Goal: Task Accomplishment & Management: Manage account settings

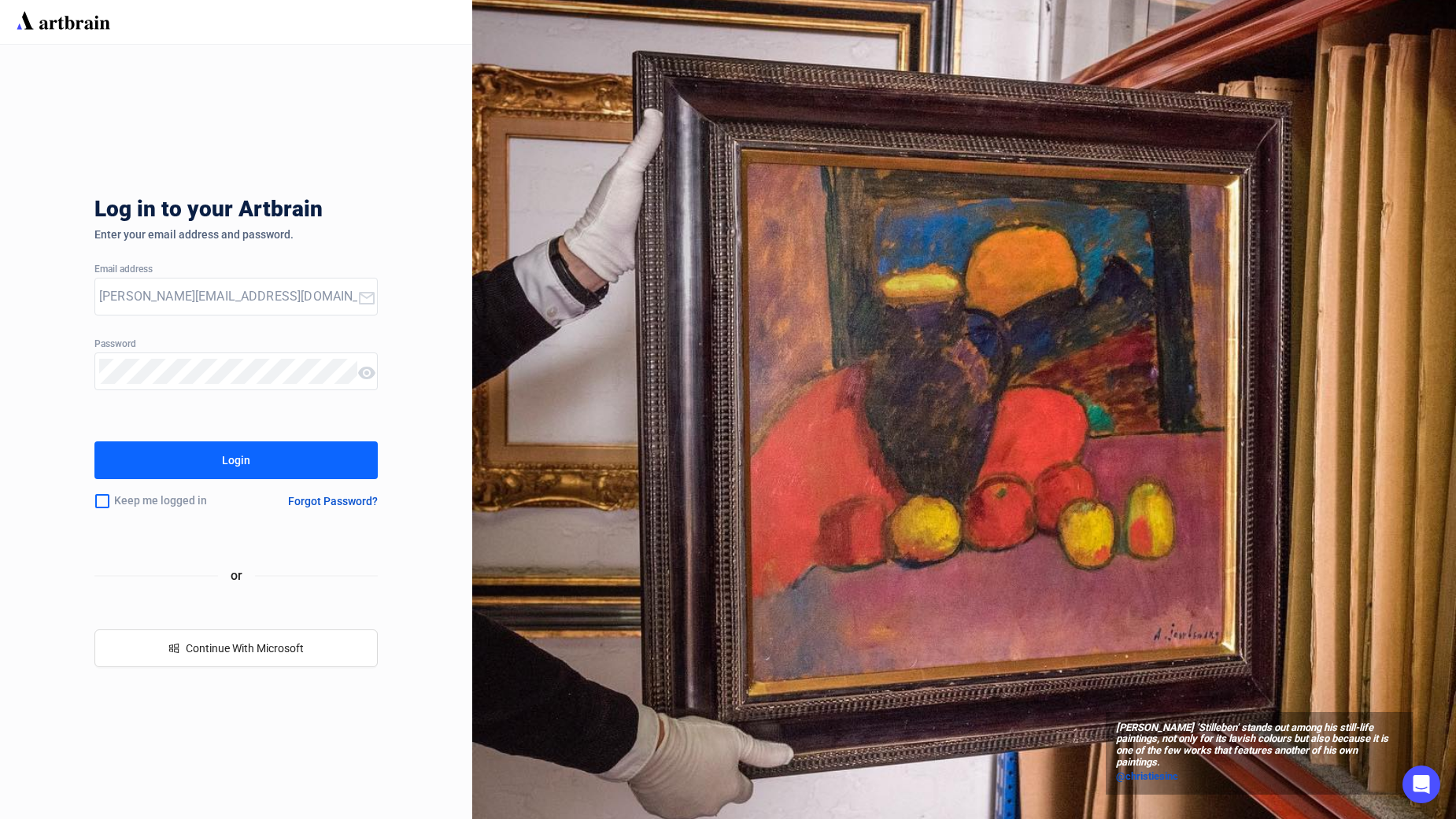
click at [210, 466] on button "Login" at bounding box center [236, 460] width 284 height 37
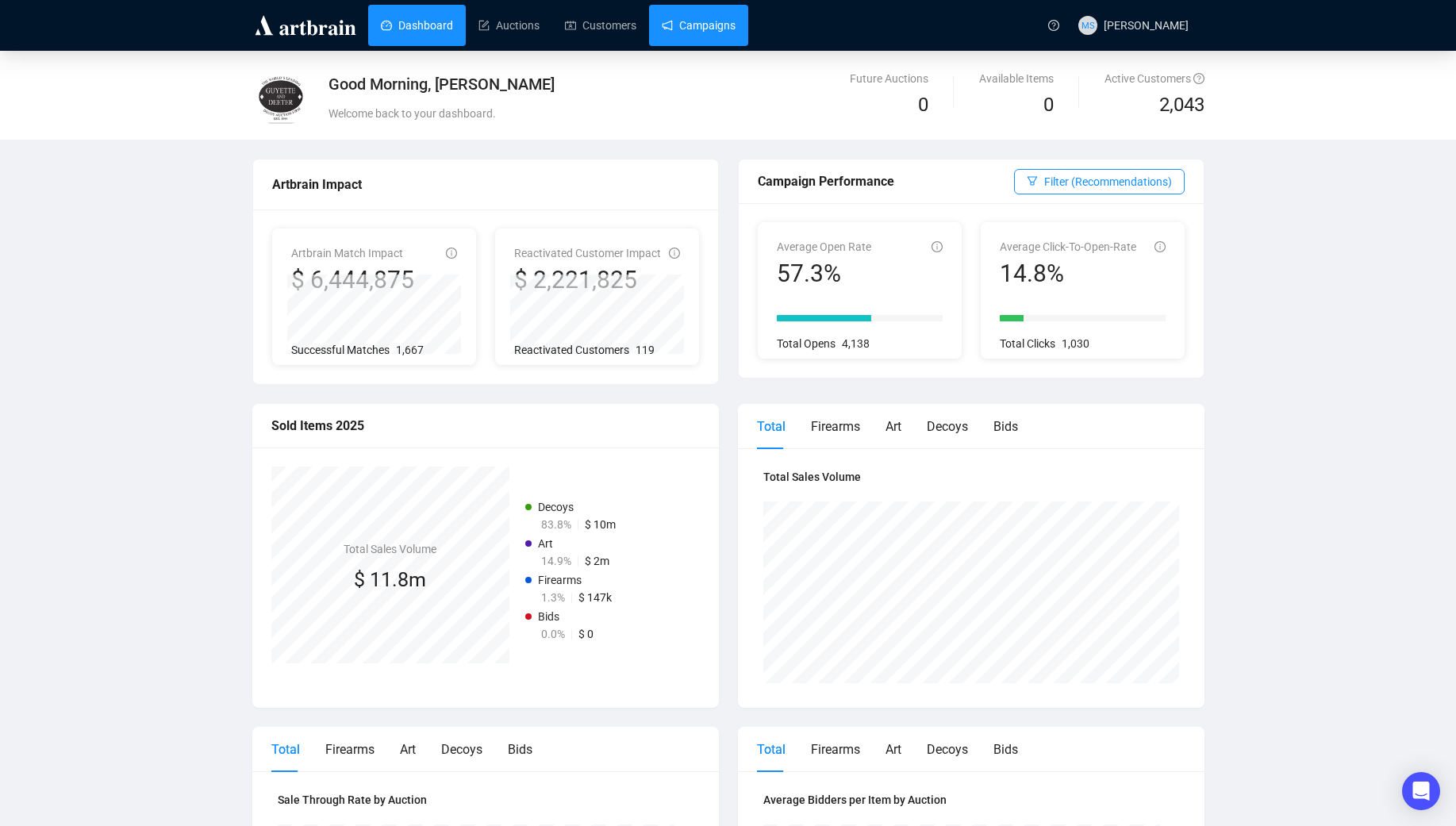
click at [661, 23] on link "Campaigns" at bounding box center [698, 25] width 74 height 41
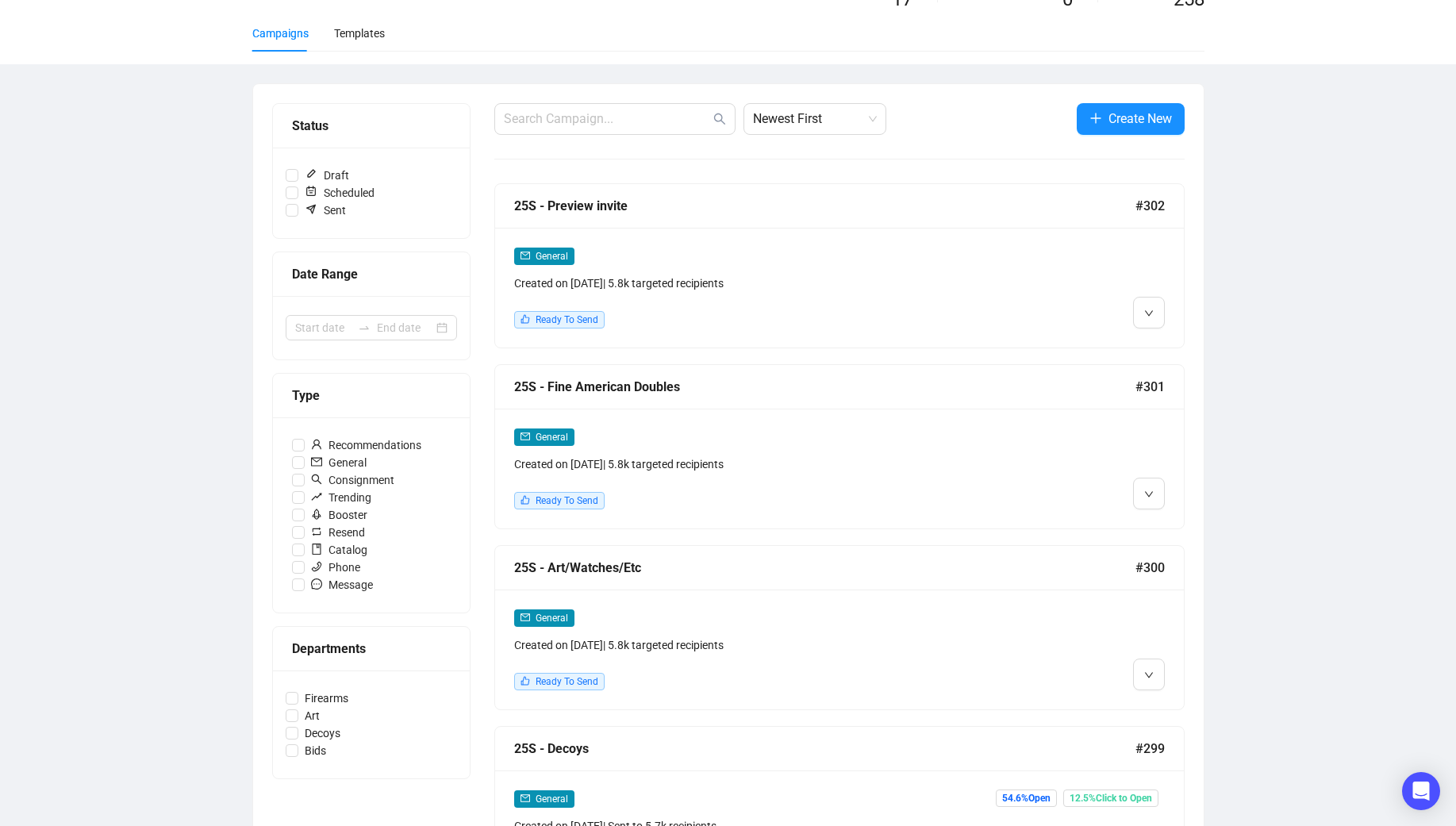
scroll to position [212, 0]
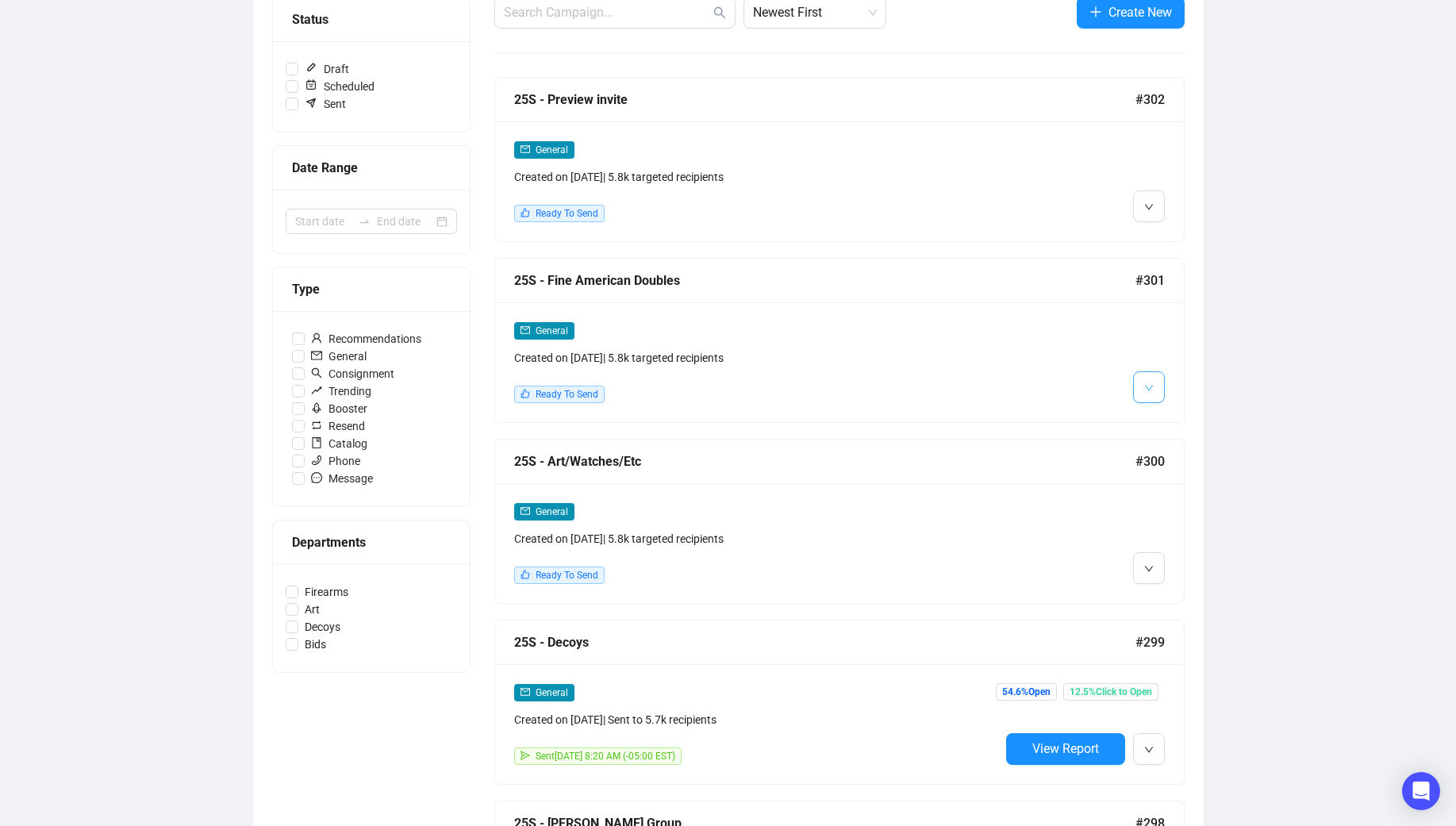
click at [1153, 390] on icon "down" at bounding box center [1148, 387] width 9 height 9
click at [1167, 418] on span "Edit" at bounding box center [1174, 420] width 19 height 13
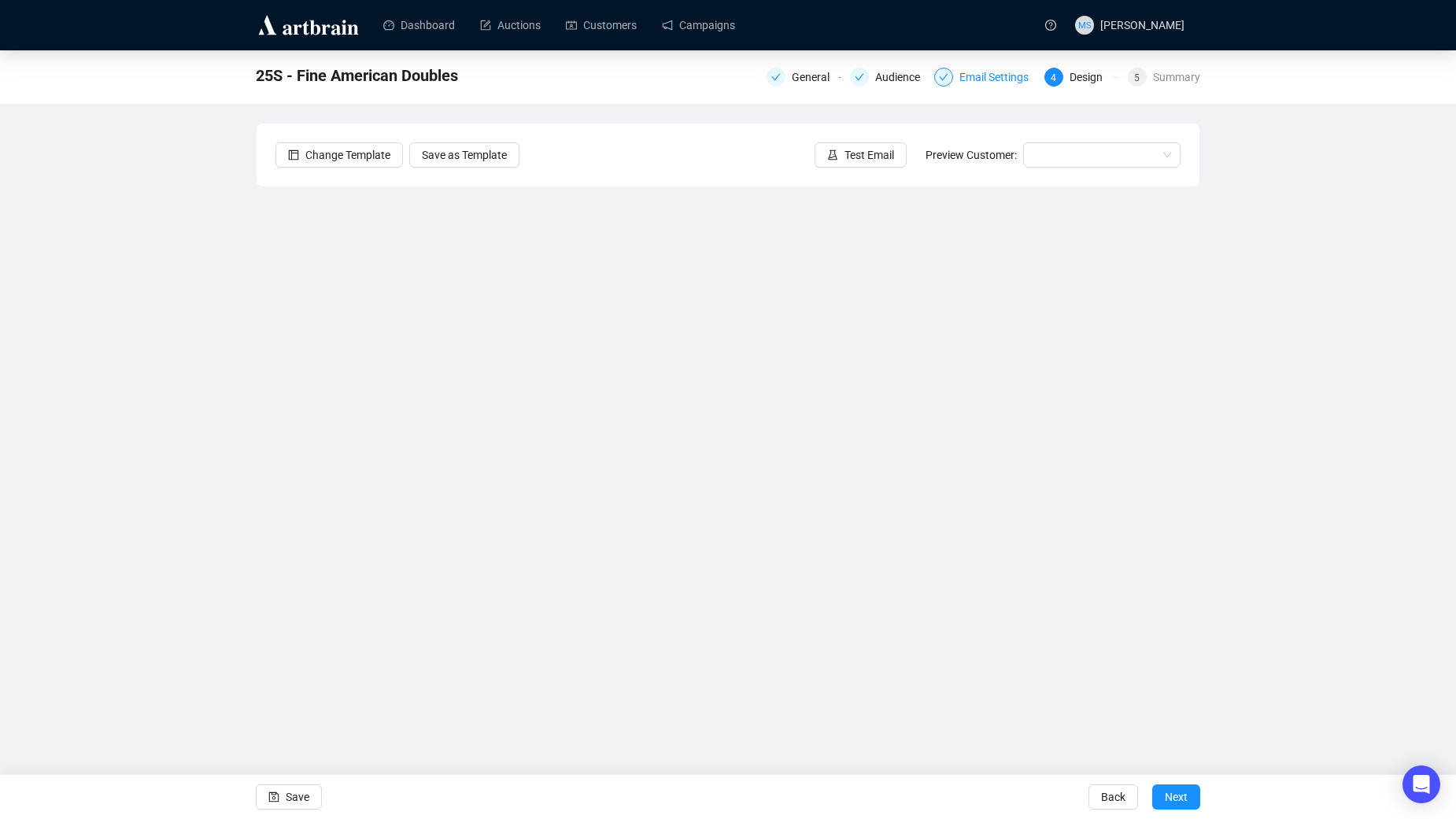
click at [970, 85] on div "Email Settings" at bounding box center [999, 76] width 79 height 19
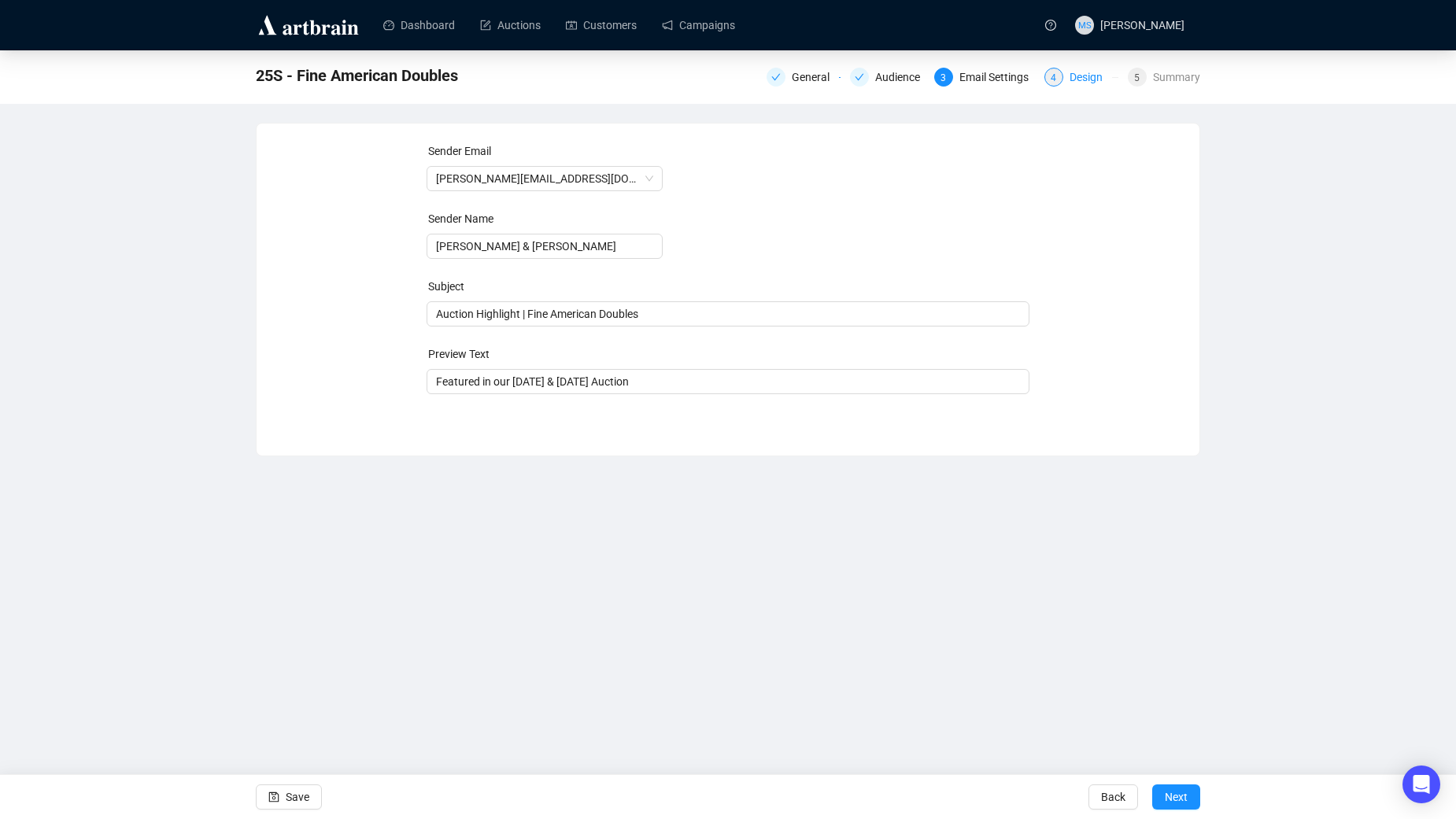
click at [1074, 81] on div "Design" at bounding box center [1090, 76] width 42 height 19
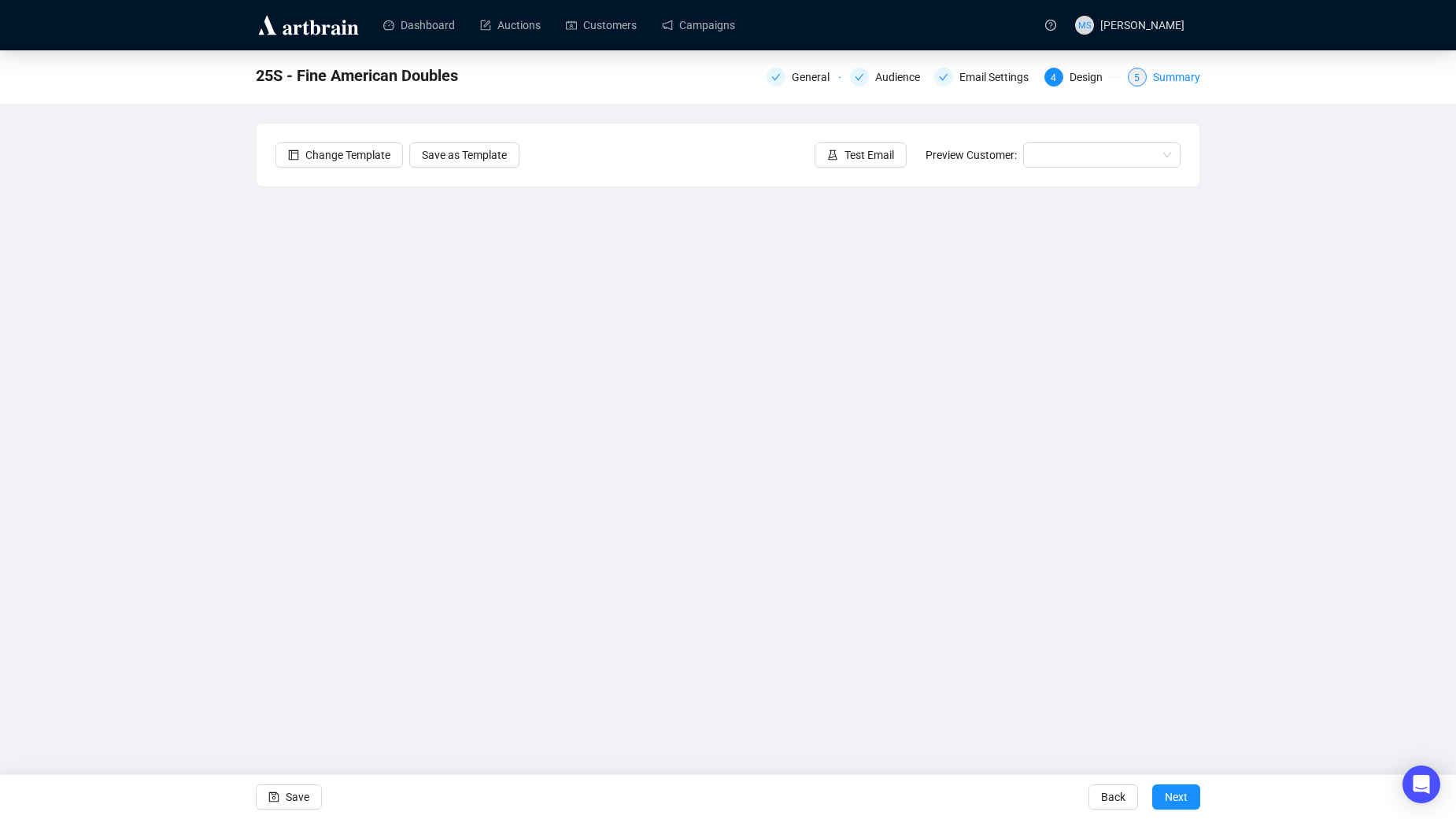
click at [1160, 83] on div "Summary" at bounding box center [1176, 76] width 47 height 19
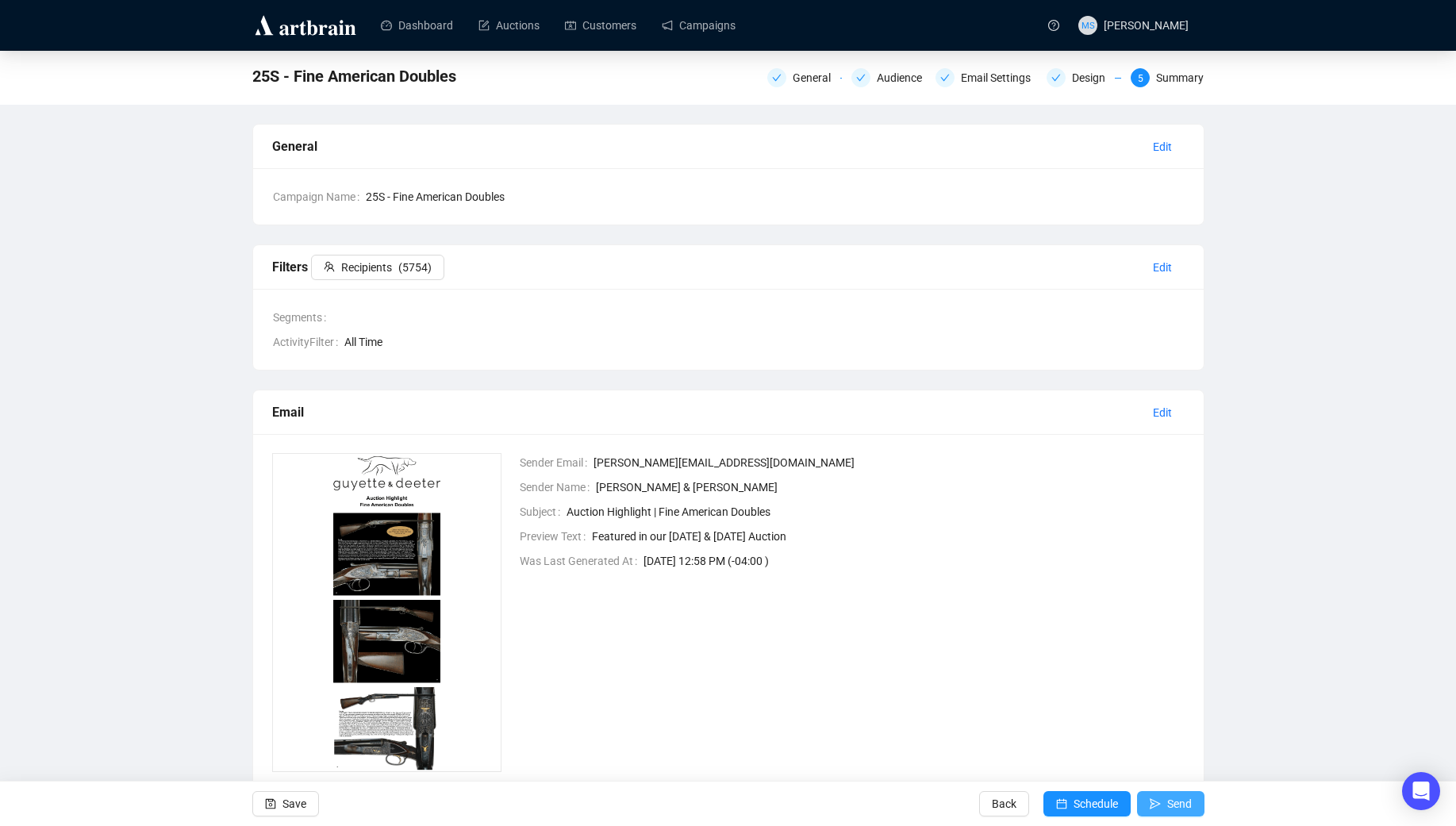
click at [1163, 806] on button "Send" at bounding box center [1170, 803] width 67 height 25
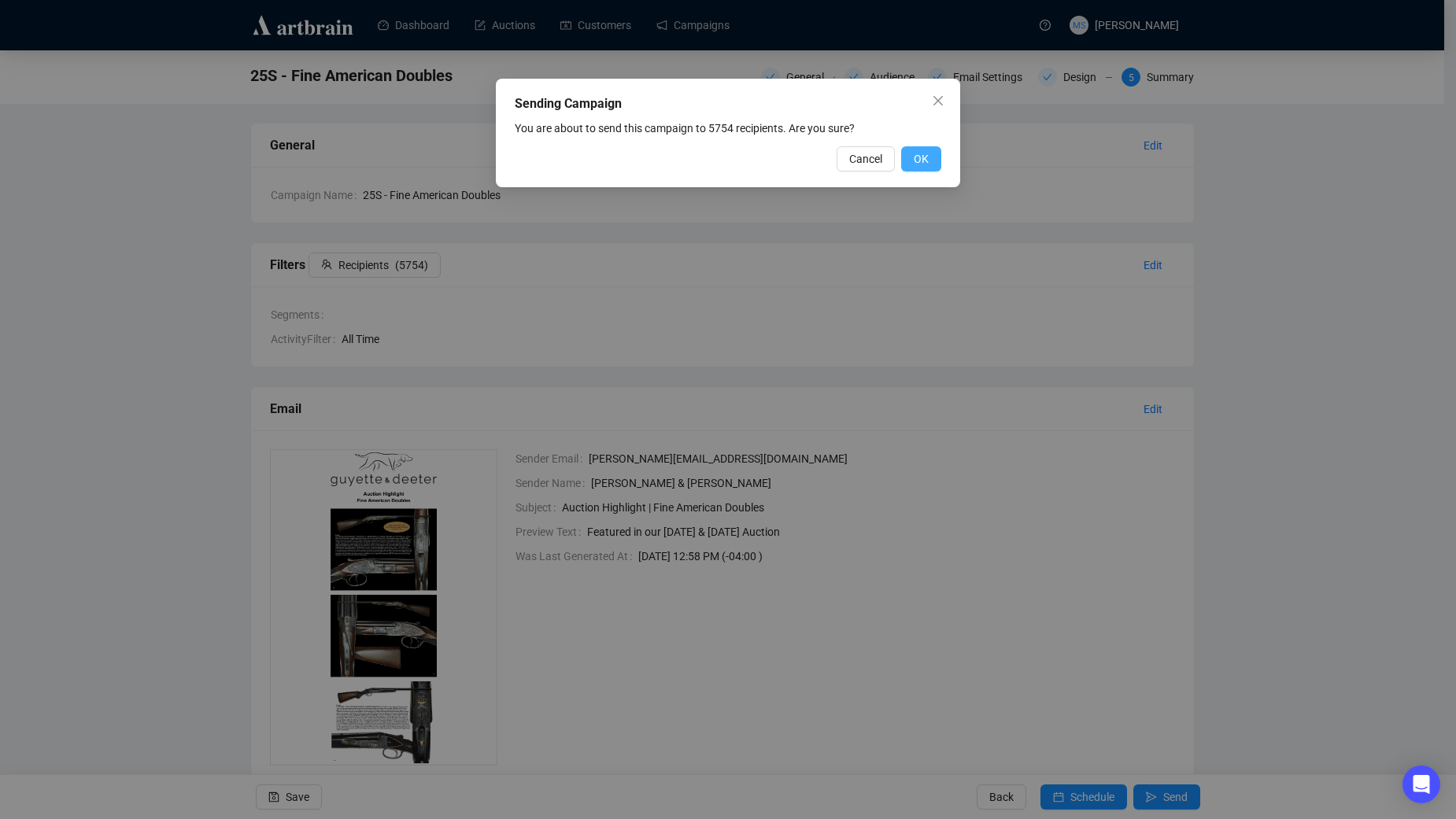
click at [915, 159] on span "OK" at bounding box center [921, 159] width 15 height 17
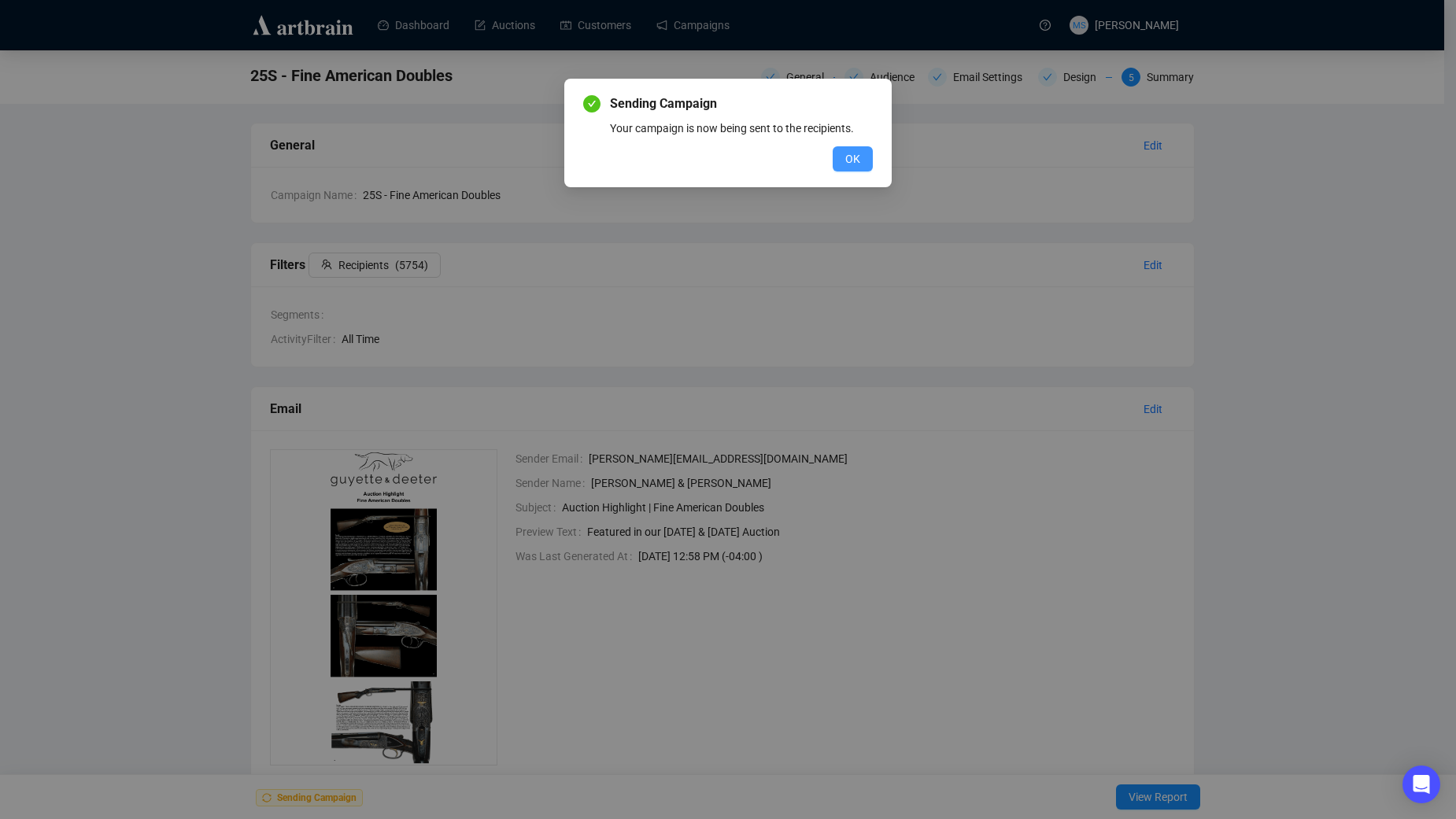
click at [844, 160] on button "OK" at bounding box center [852, 159] width 40 height 25
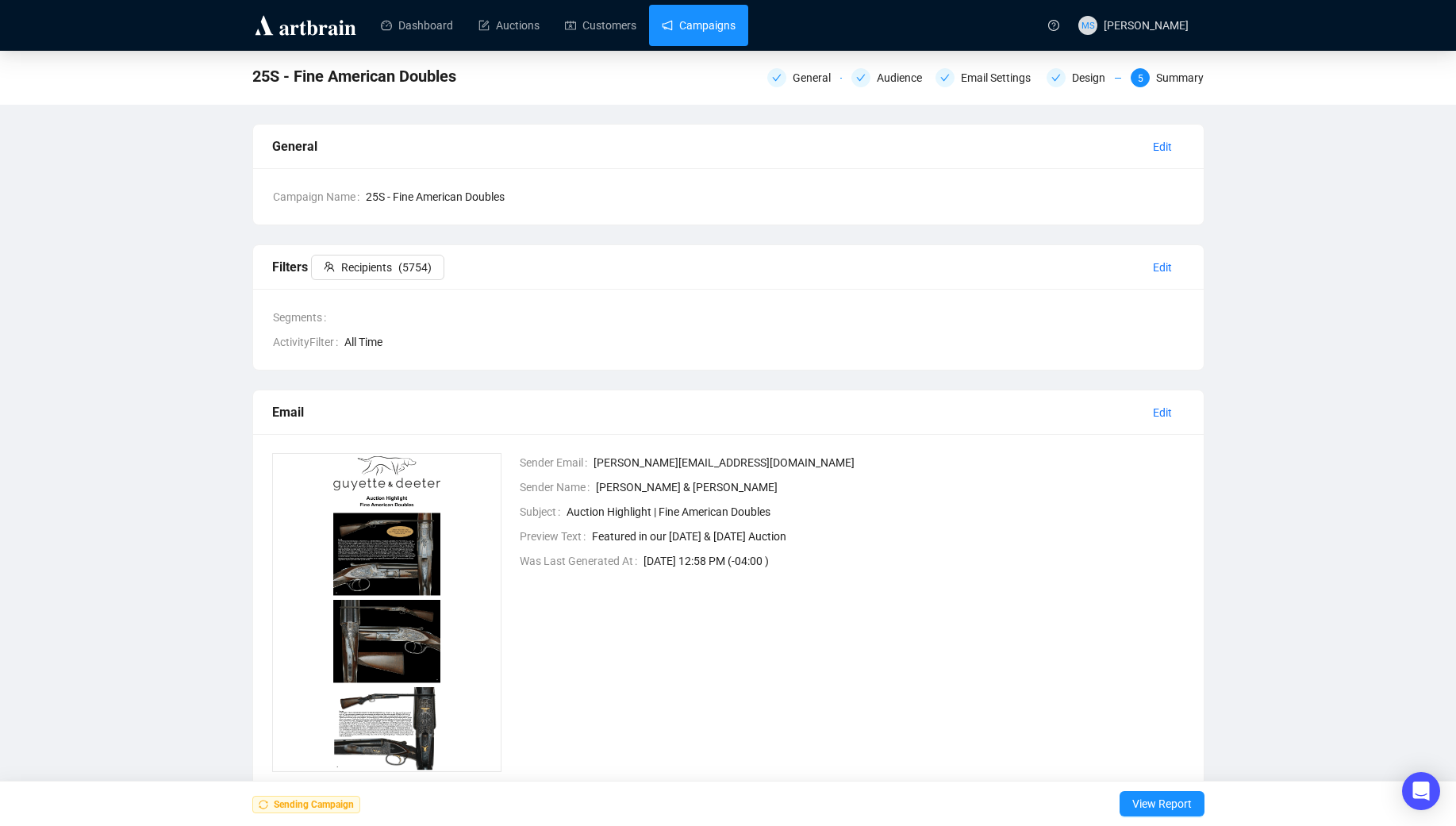
click at [708, 31] on link "Campaigns" at bounding box center [698, 25] width 74 height 41
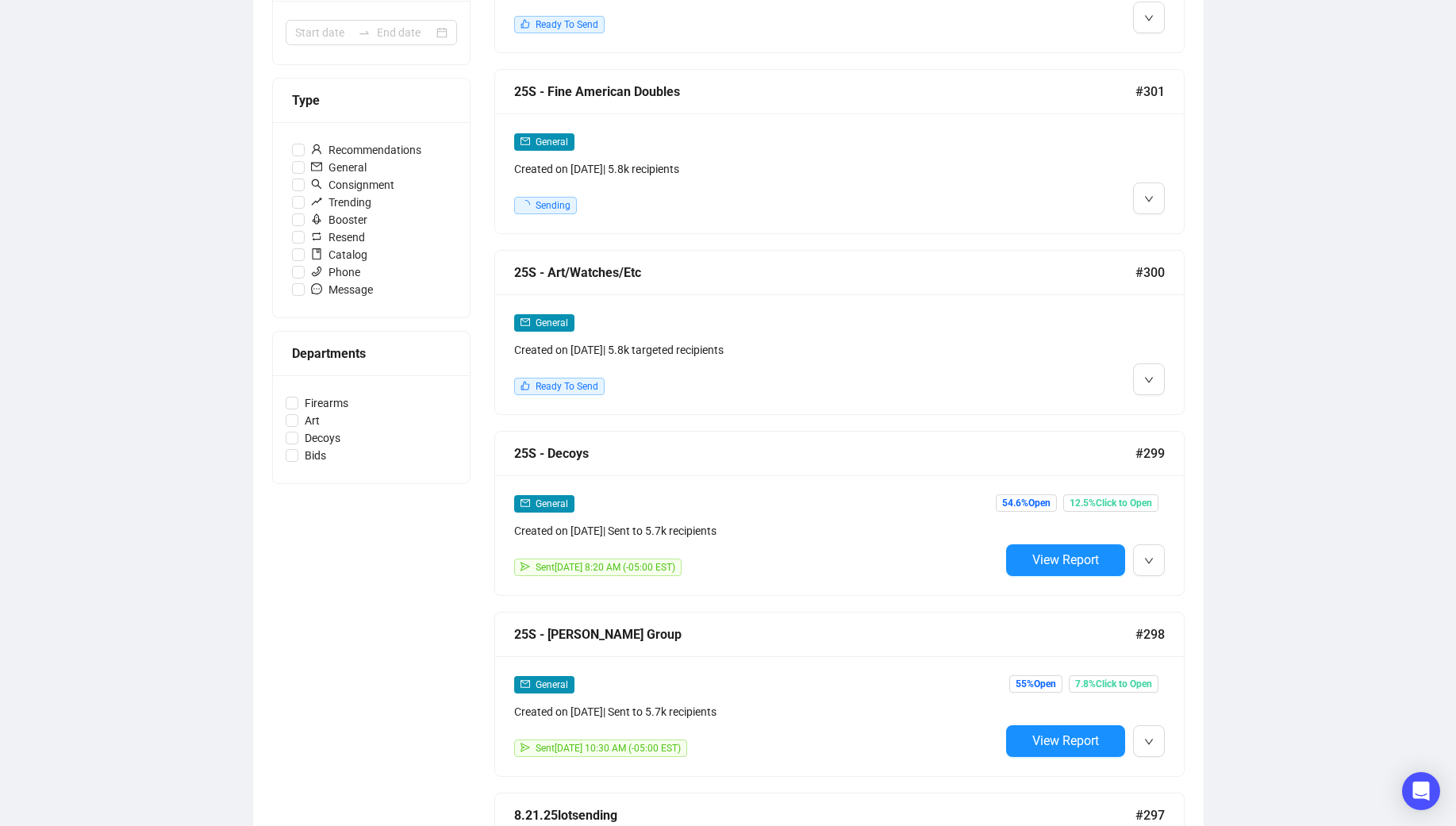
scroll to position [423, 0]
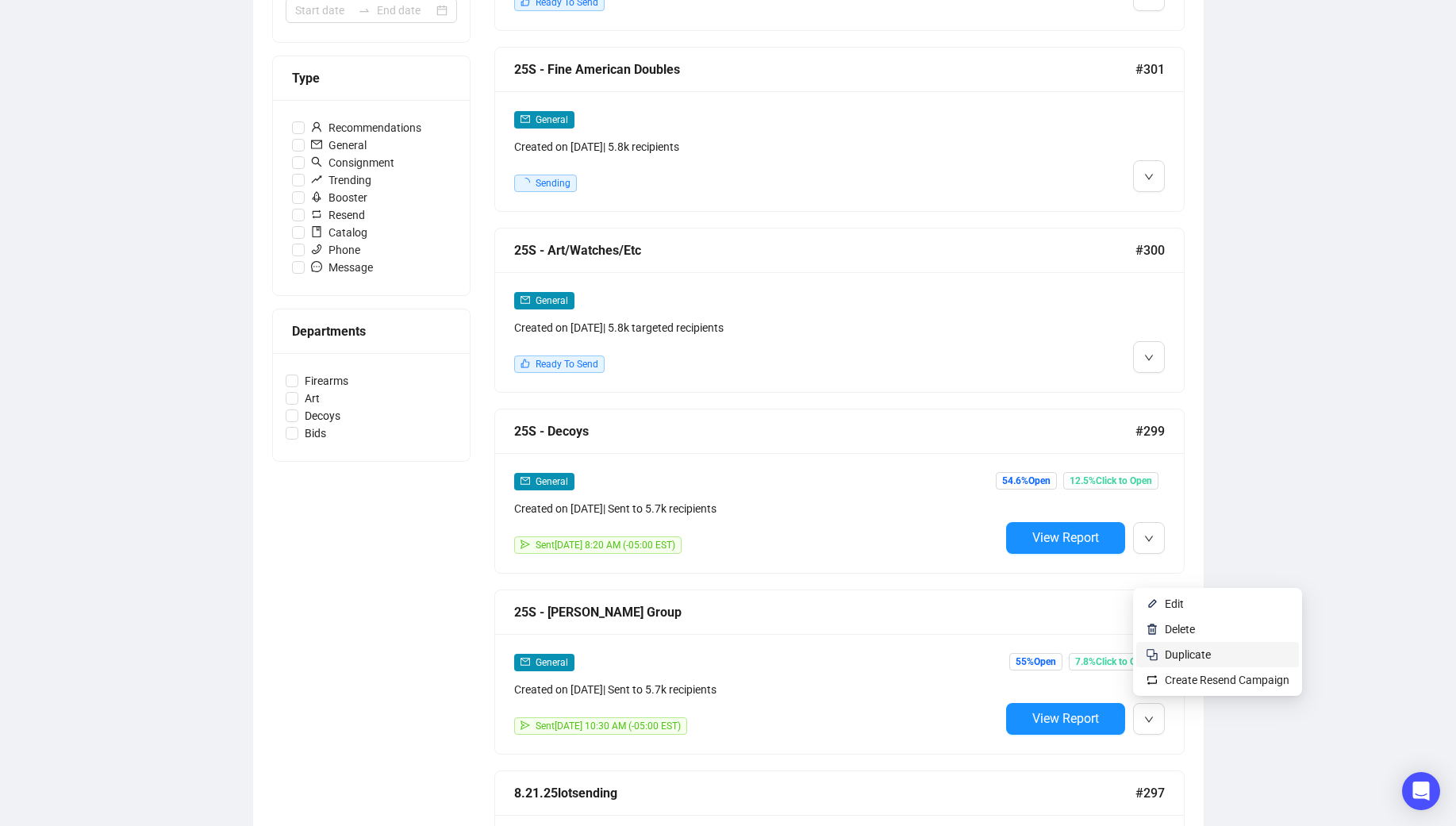
click at [1184, 651] on span "Duplicate" at bounding box center [1187, 654] width 46 height 13
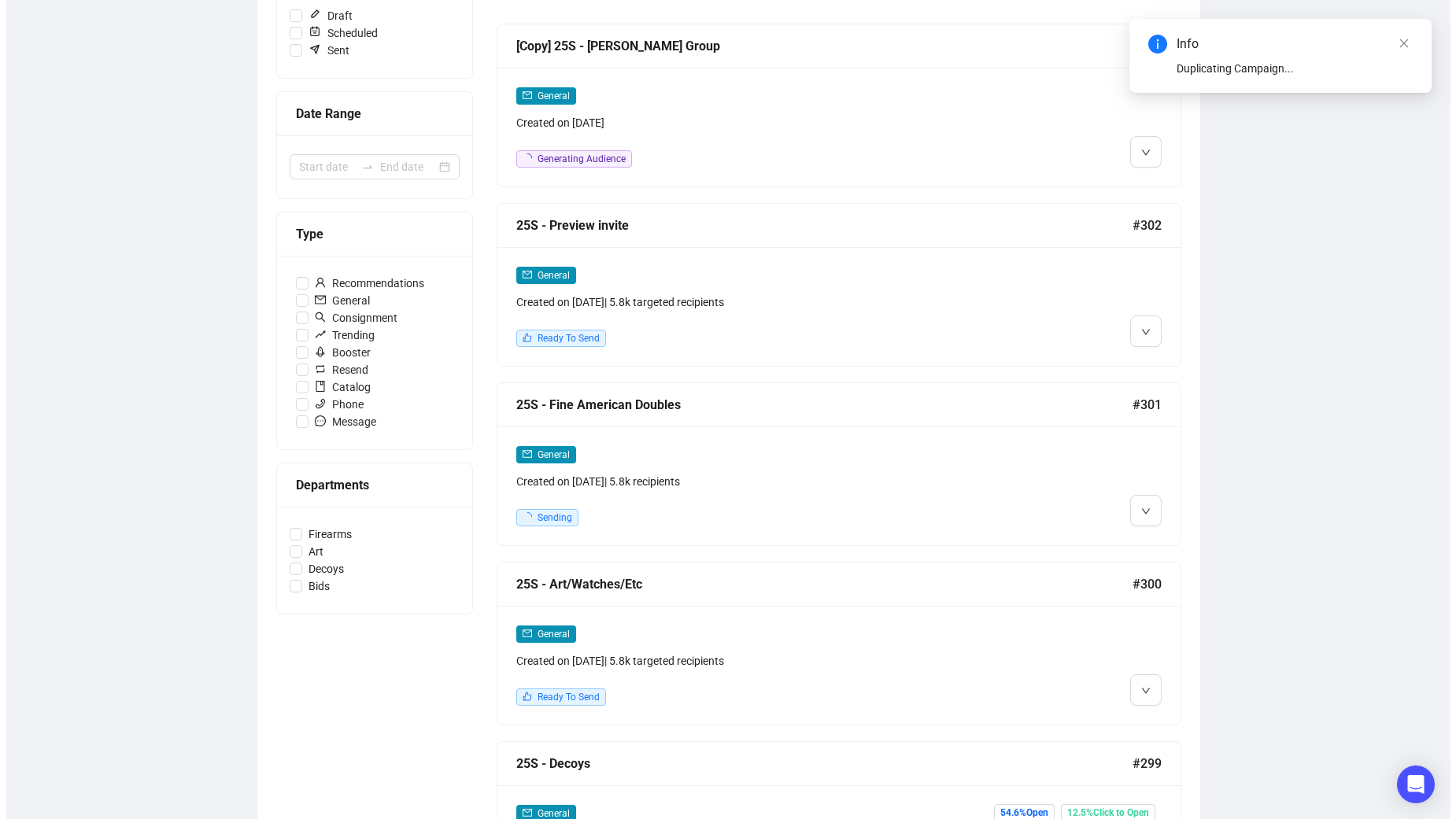
scroll to position [0, 0]
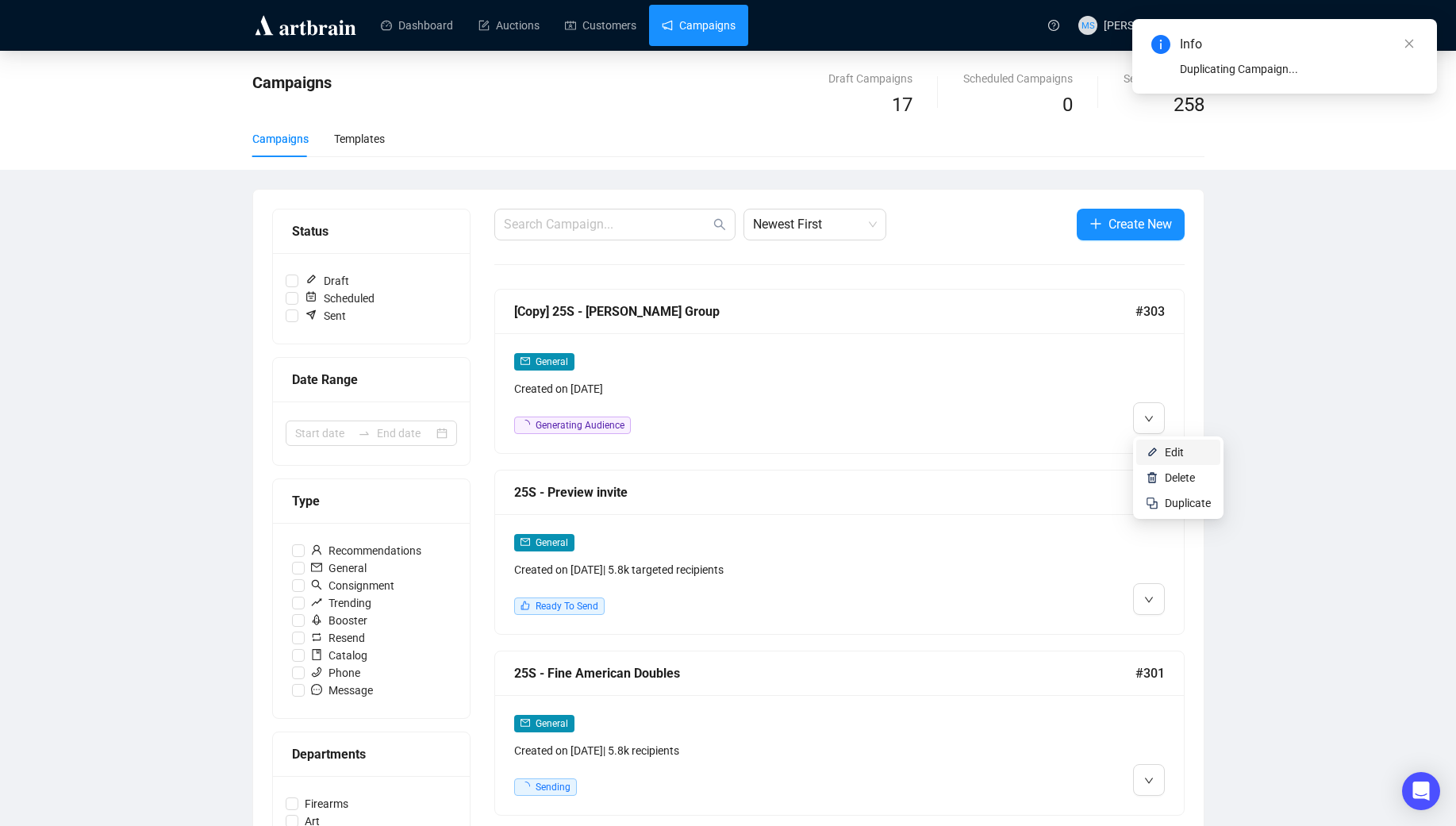
click at [1157, 444] on li "Edit" at bounding box center [1178, 452] width 84 height 25
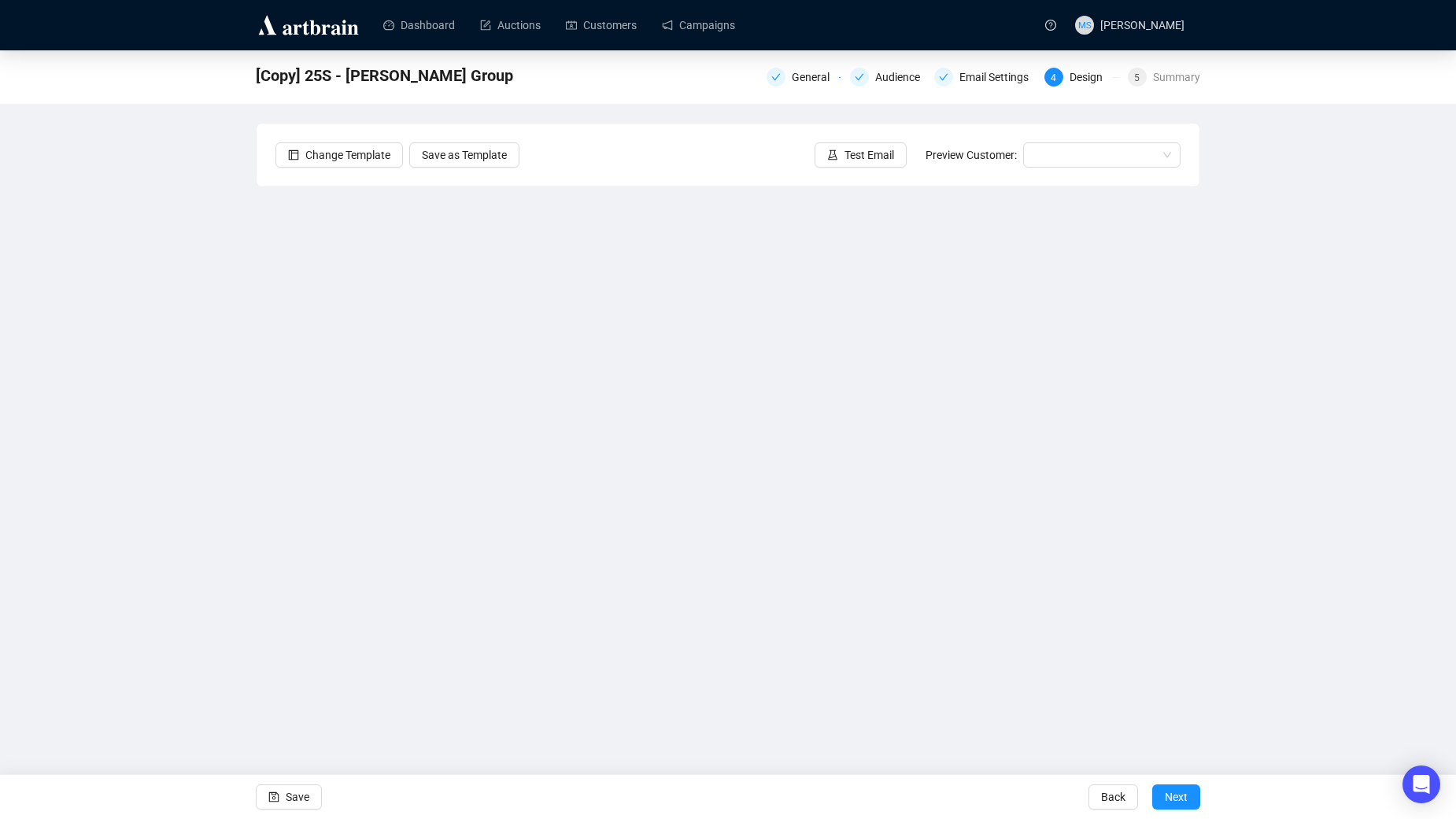
click at [65, 361] on div "[Copy] 25S - [PERSON_NAME] Group General Audience Email Settings 4 Design 5 Sum…" at bounding box center [728, 372] width 1456 height 644
click at [787, 81] on div "General" at bounding box center [803, 76] width 74 height 19
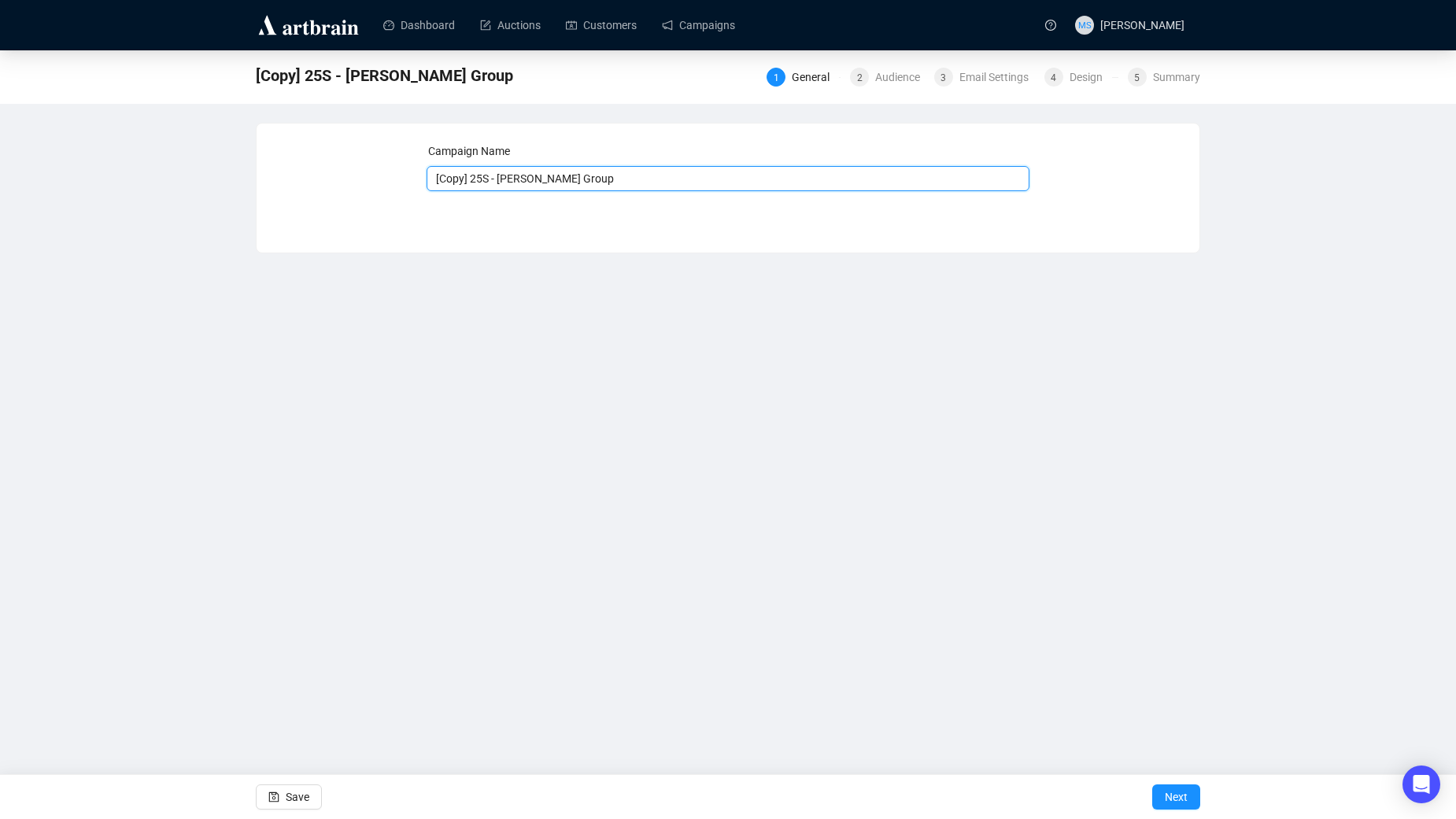
drag, startPoint x: 469, startPoint y: 178, endPoint x: 417, endPoint y: 176, distance: 52.0
click at [417, 176] on div "Campaign Name [Copy] 25S - [PERSON_NAME] Group Save Next" at bounding box center [728, 175] width 905 height 67
drag, startPoint x: 461, startPoint y: 183, endPoint x: 638, endPoint y: 175, distance: 177.2
click at [638, 175] on input "25S - [PERSON_NAME] Group" at bounding box center [728, 179] width 604 height 25
type input "25S - English Doubles"
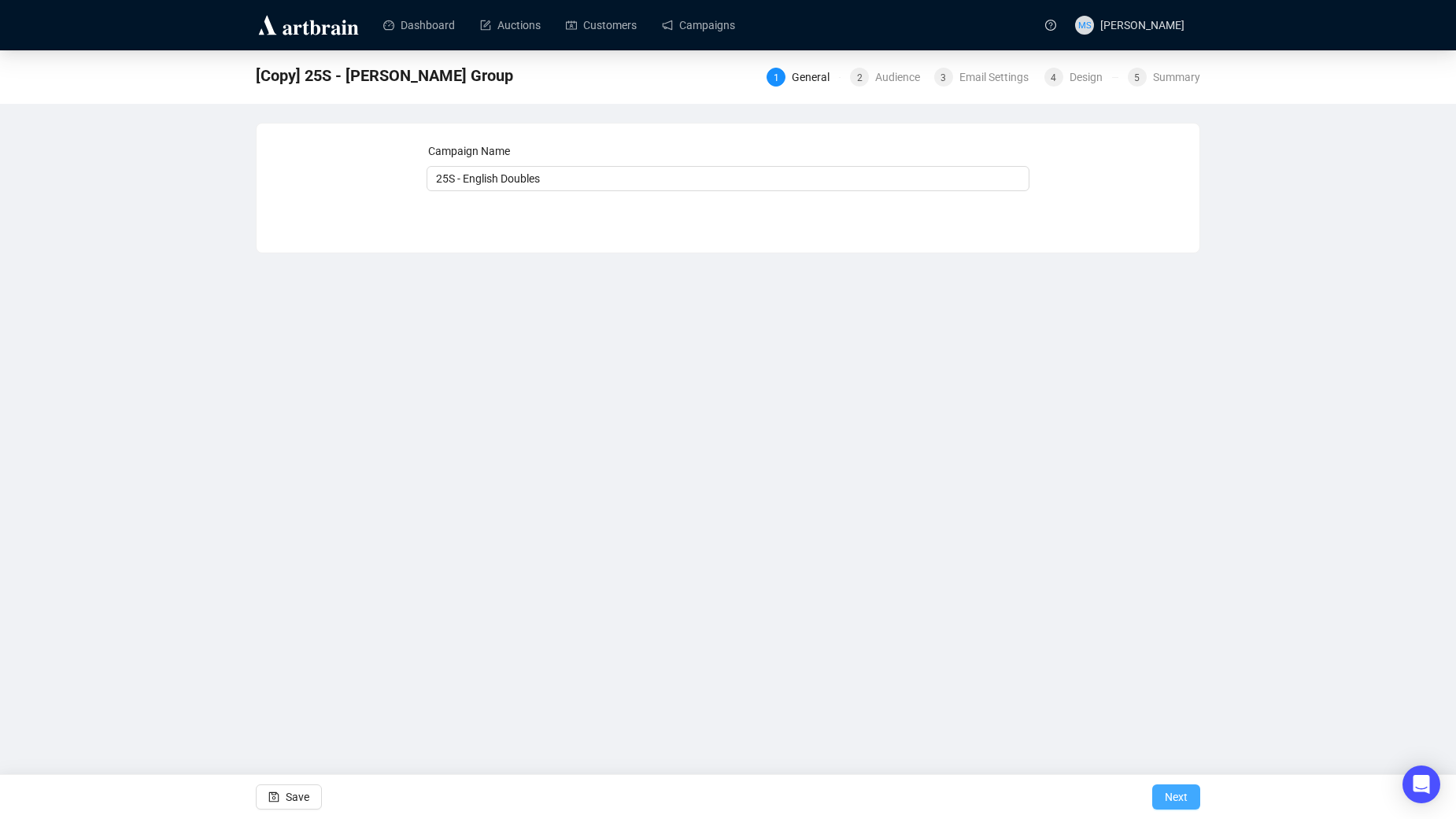
click at [1163, 798] on button "Next" at bounding box center [1176, 797] width 48 height 25
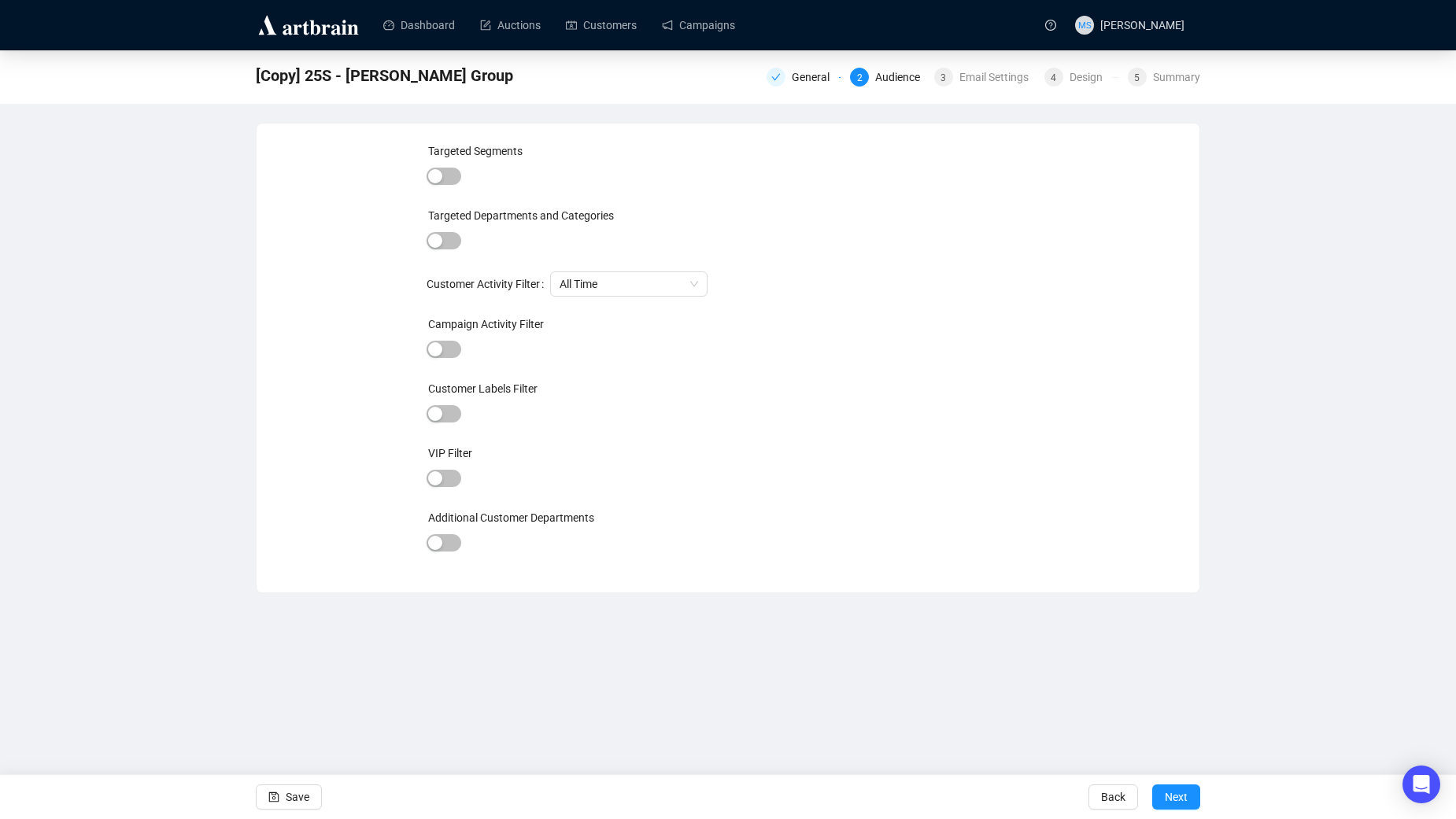
click at [1163, 798] on button "Next" at bounding box center [1176, 797] width 48 height 25
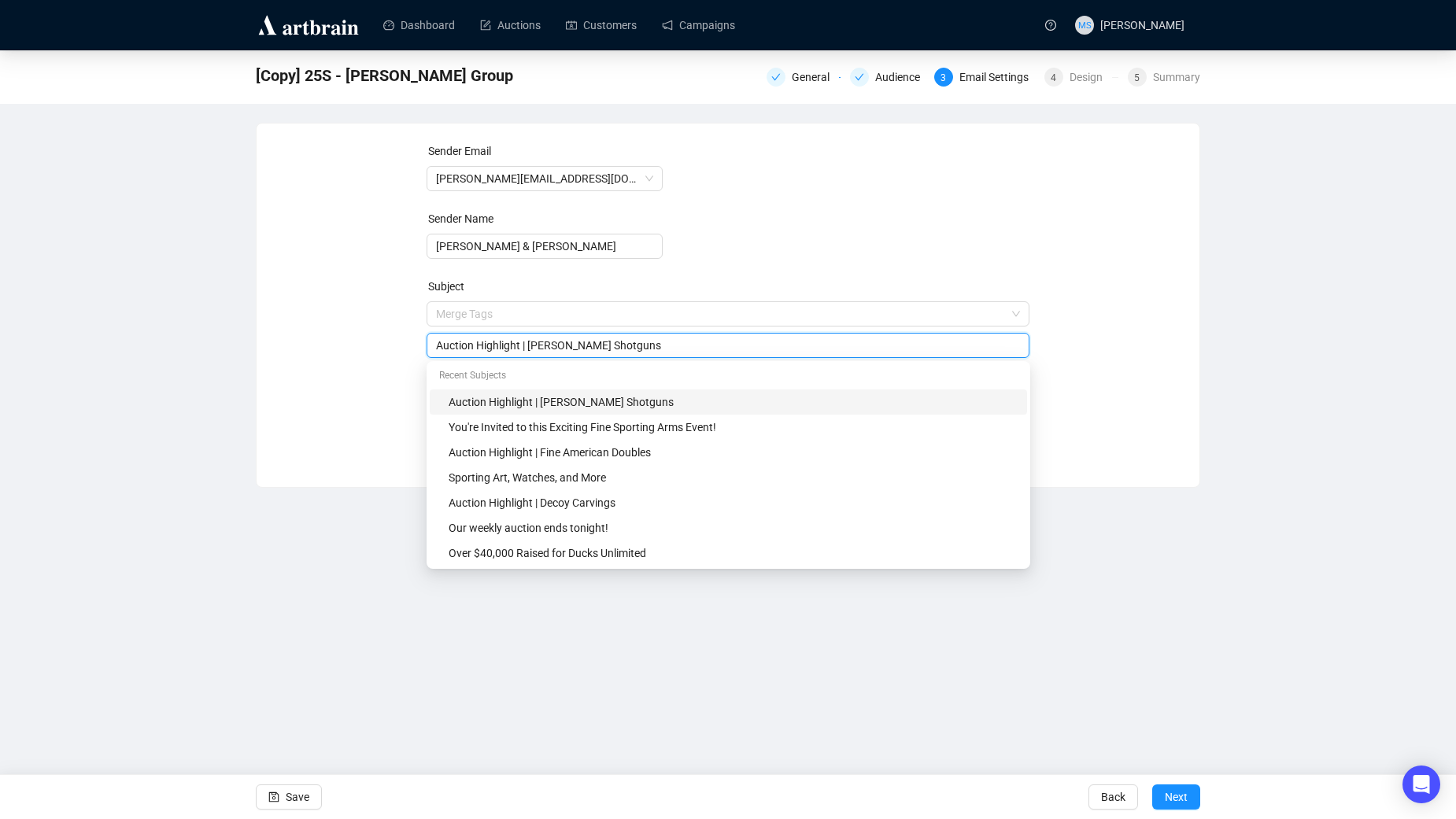
drag, startPoint x: 531, startPoint y: 318, endPoint x: 667, endPoint y: 336, distance: 137.2
click at [667, 336] on div "Auction Highlight | [PERSON_NAME] Shotguns" at bounding box center [728, 345] width 604 height 25
type input "Auction Highlight | Fine English Doubles"
click at [1196, 764] on div "Dashboard Auctions Customers Campaigns MS [PERSON_NAME] [Copy] 25S - [PERSON_NA…" at bounding box center [728, 409] width 1456 height 819
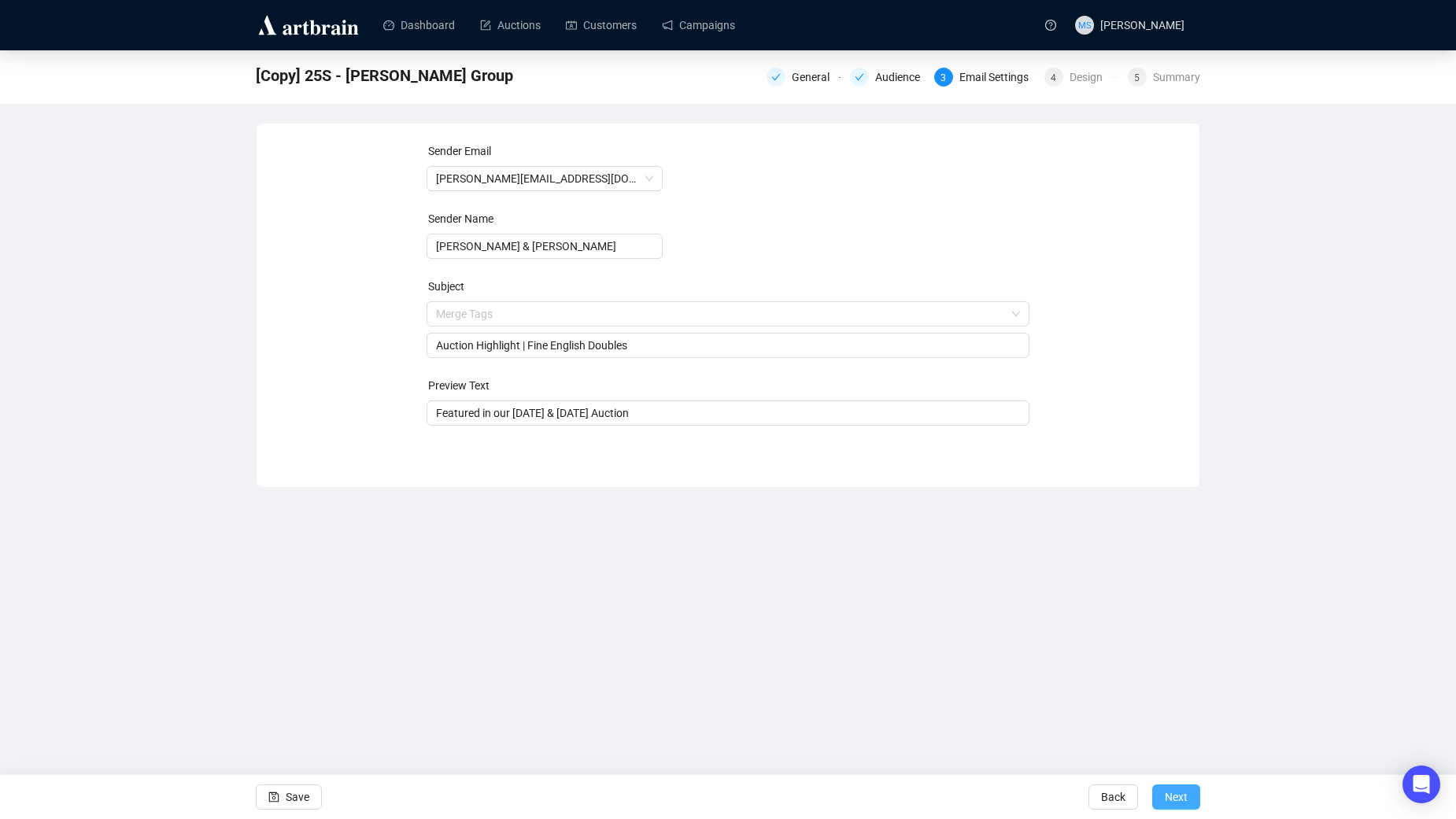
click at [1185, 805] on span "Next" at bounding box center [1176, 797] width 22 height 44
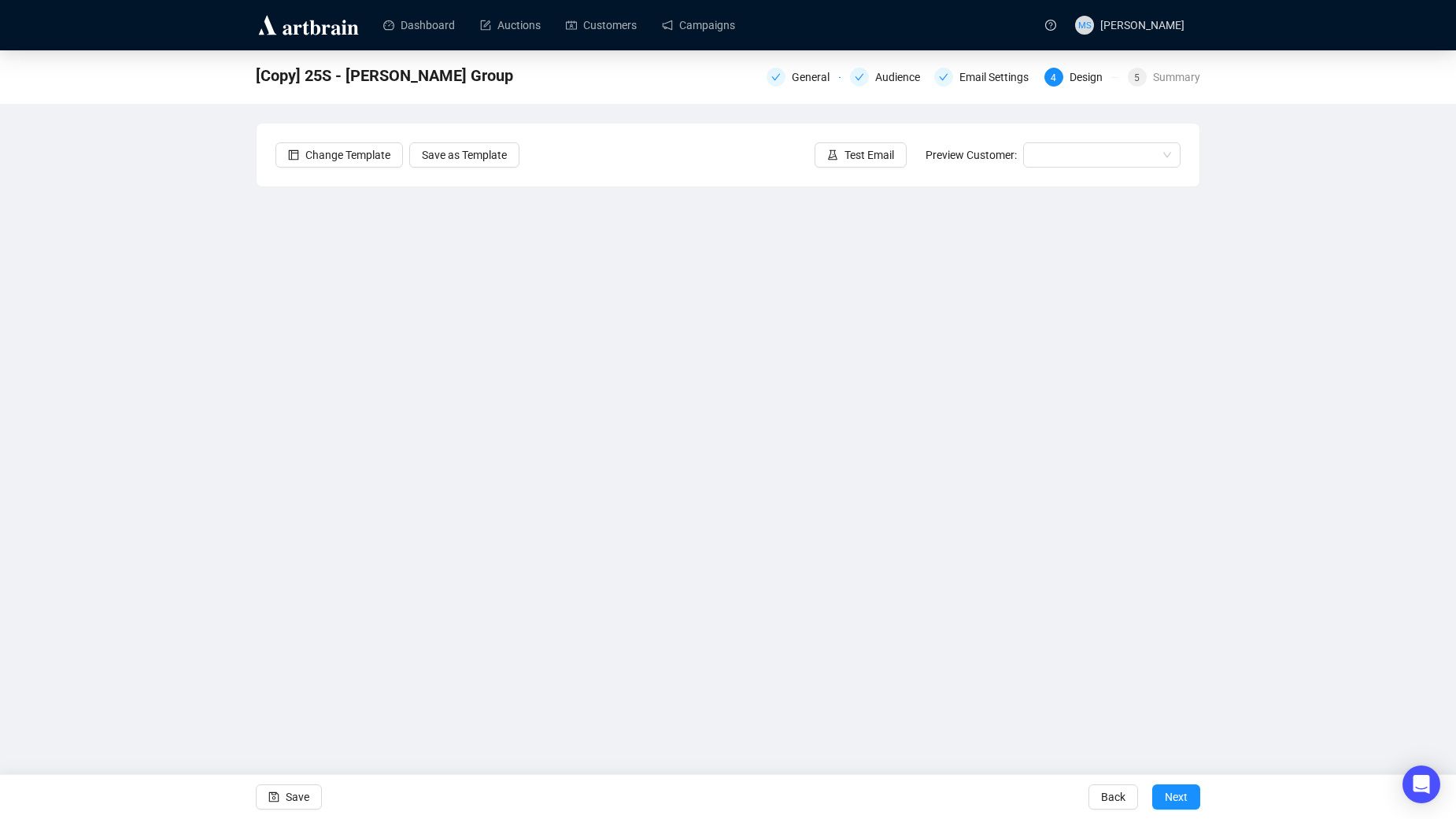
click at [122, 528] on div "[Copy] 25S - [PERSON_NAME] Group General Audience Email Settings 4 Design 5 Sum…" at bounding box center [728, 372] width 1456 height 644
click at [300, 797] on span "Save" at bounding box center [298, 797] width 23 height 44
click at [879, 150] on span "Test Email" at bounding box center [869, 155] width 50 height 17
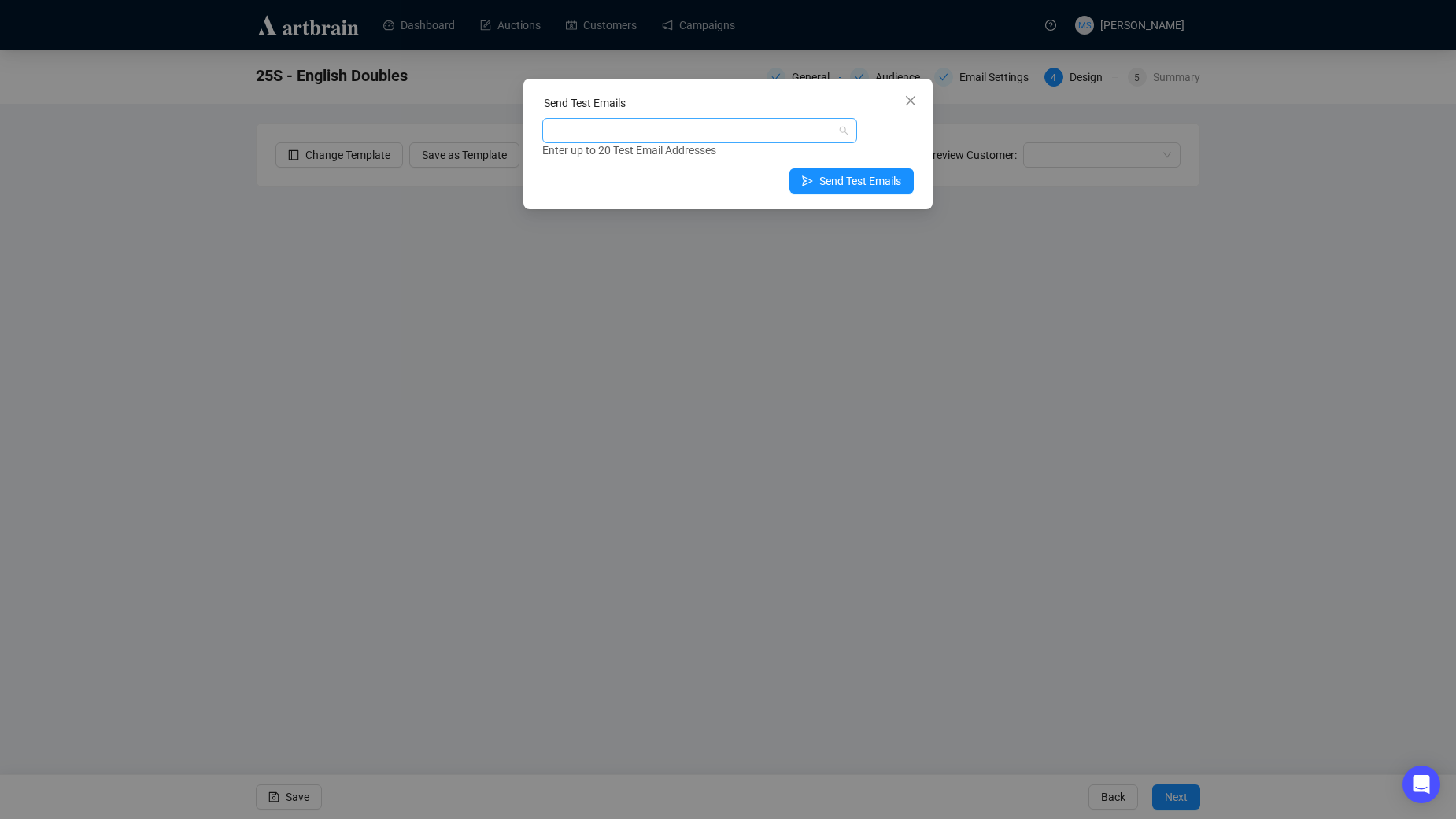
click at [687, 134] on div at bounding box center [691, 131] width 292 height 22
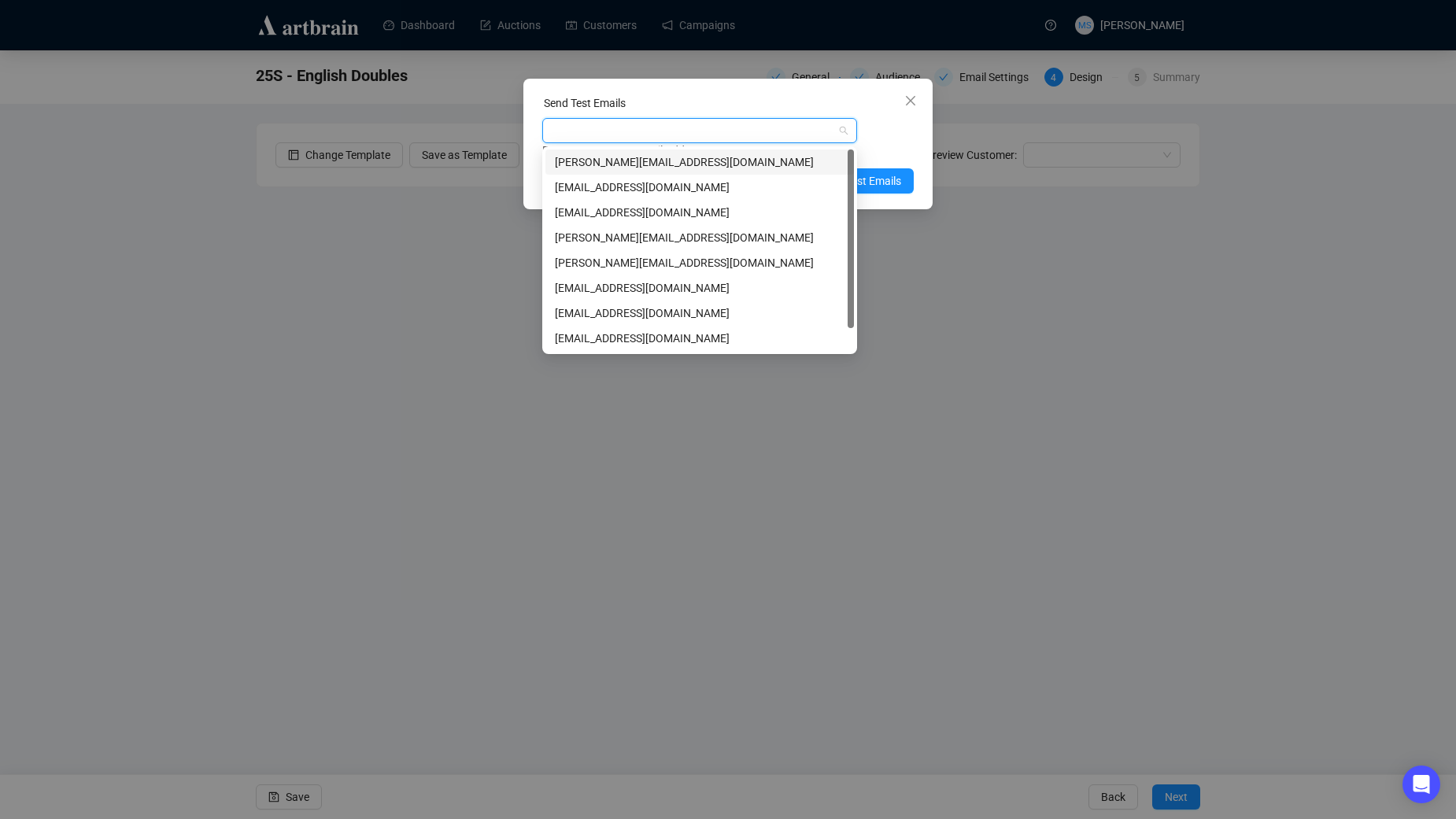
click at [692, 160] on div "[PERSON_NAME][EMAIL_ADDRESS][DOMAIN_NAME]" at bounding box center [699, 162] width 289 height 17
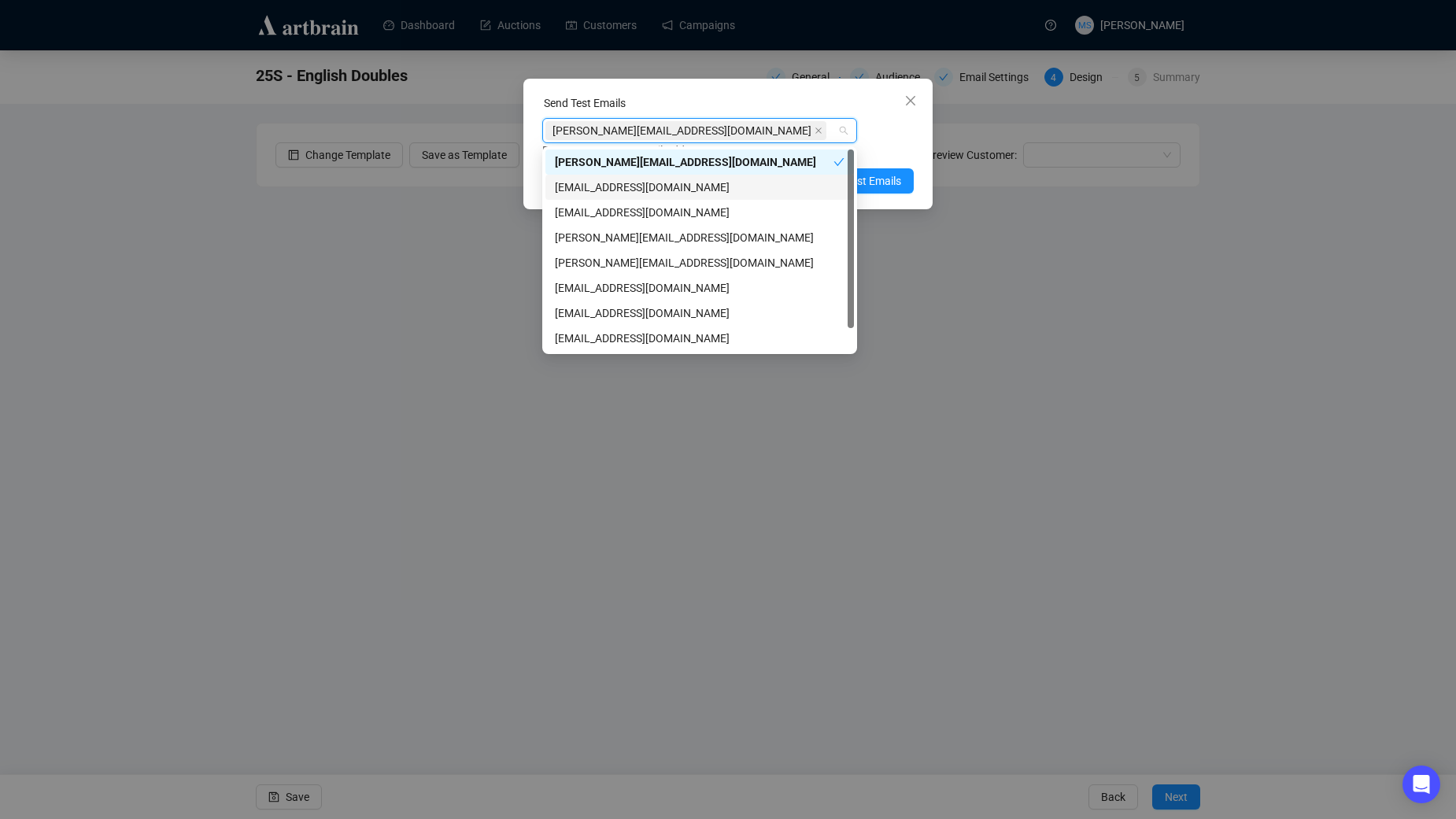
click at [896, 134] on div "[PERSON_NAME][EMAIL_ADDRESS][DOMAIN_NAME] Enter up to 20 Test Email Addresses" at bounding box center [728, 138] width 372 height 41
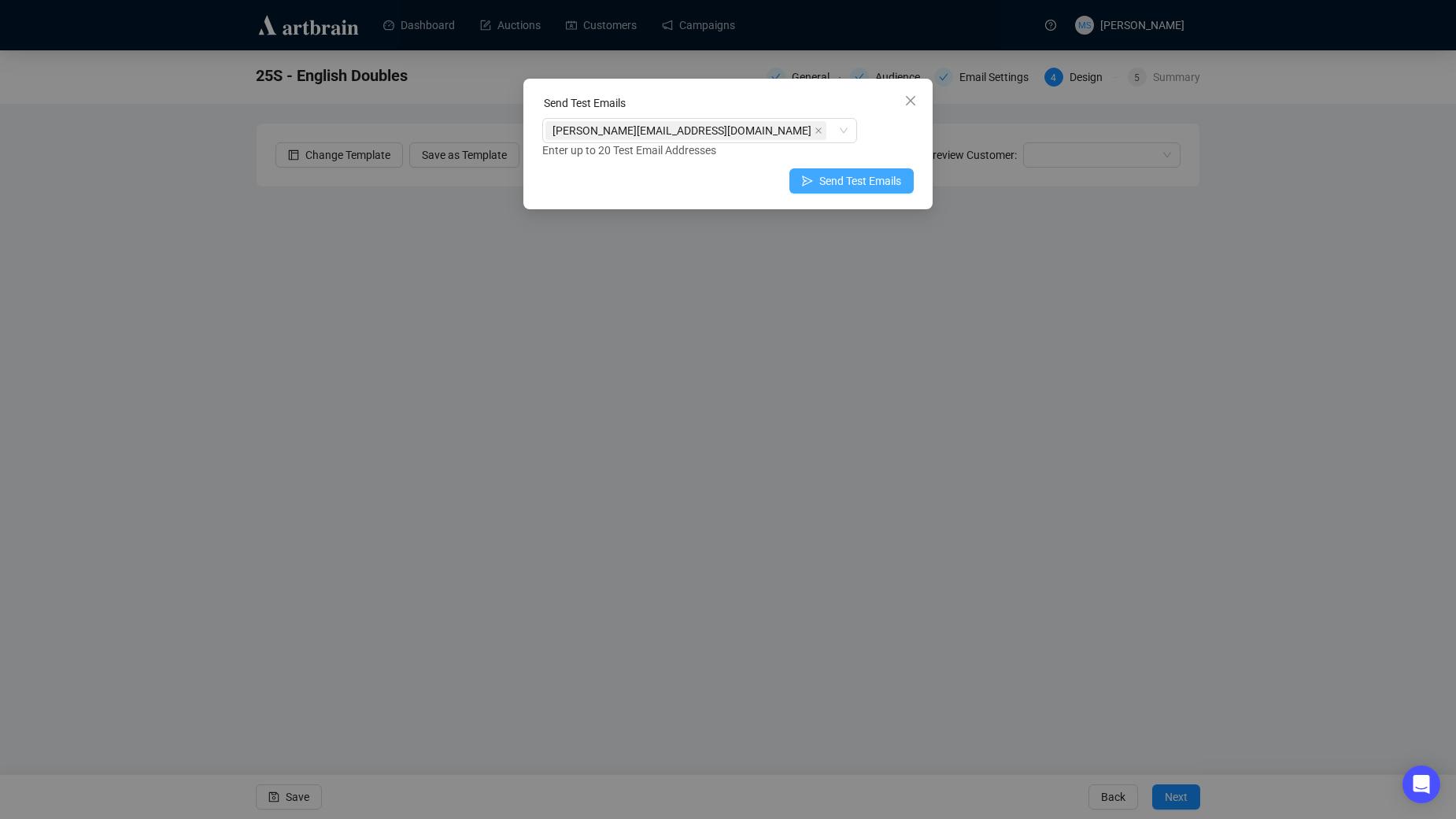
click at [887, 176] on span "Send Test Emails" at bounding box center [860, 180] width 81 height 17
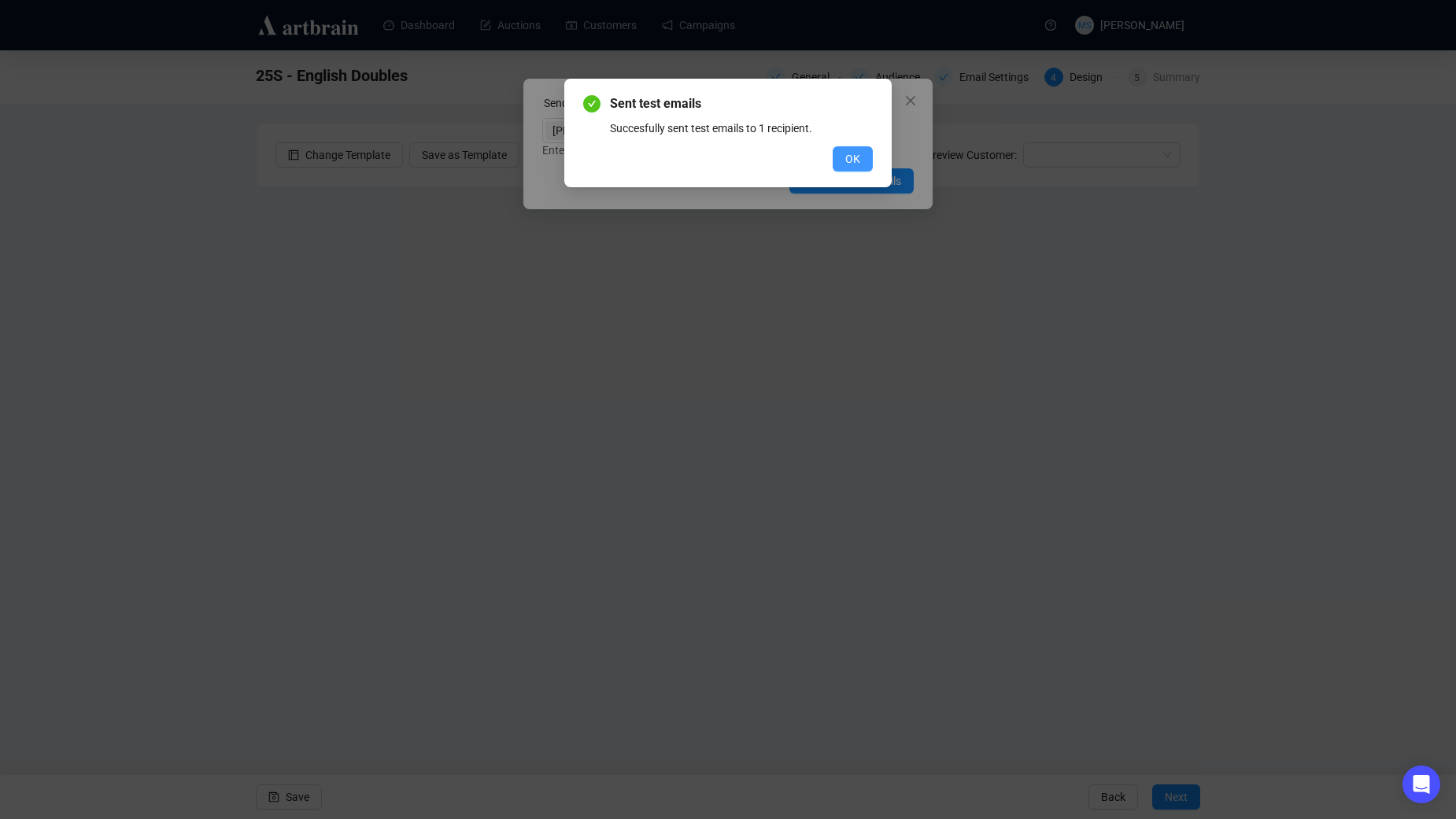
click at [854, 160] on span "OK" at bounding box center [852, 159] width 15 height 17
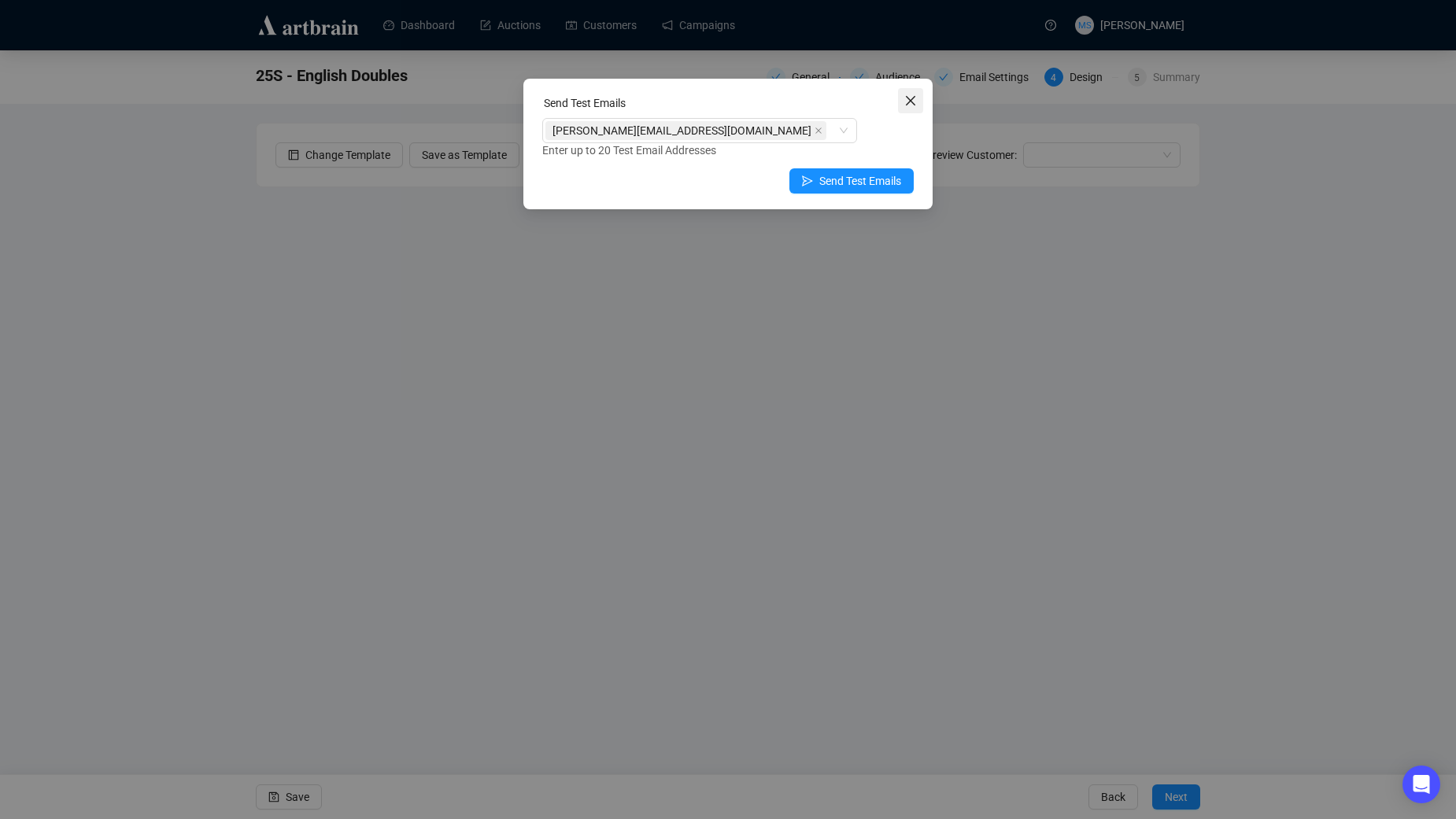
click at [910, 97] on icon "close" at bounding box center [910, 101] width 12 height 12
